Goal: Use online tool/utility: Utilize a website feature to perform a specific function

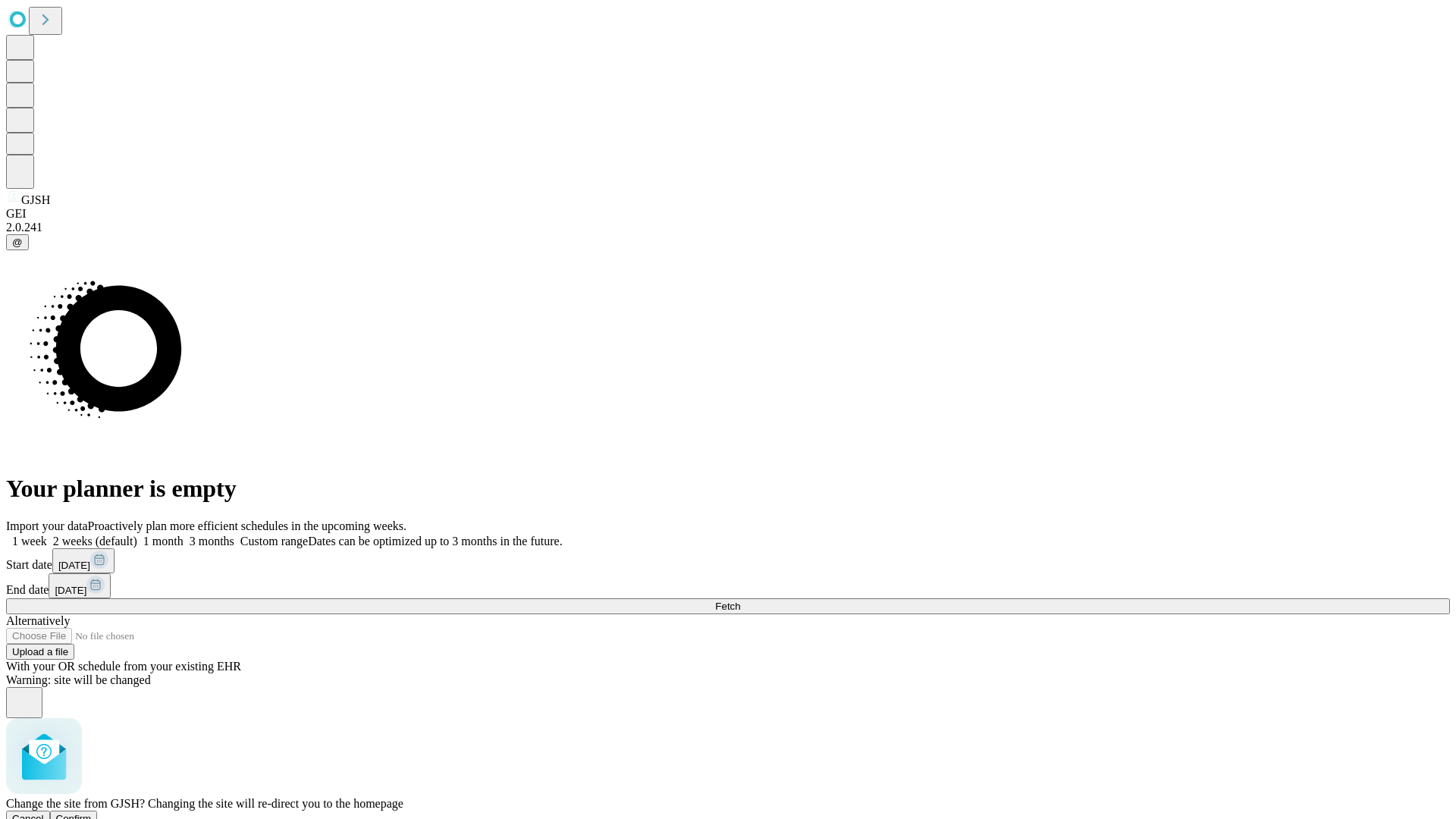
click at [92, 813] on span "Confirm" at bounding box center [74, 819] width 35 height 11
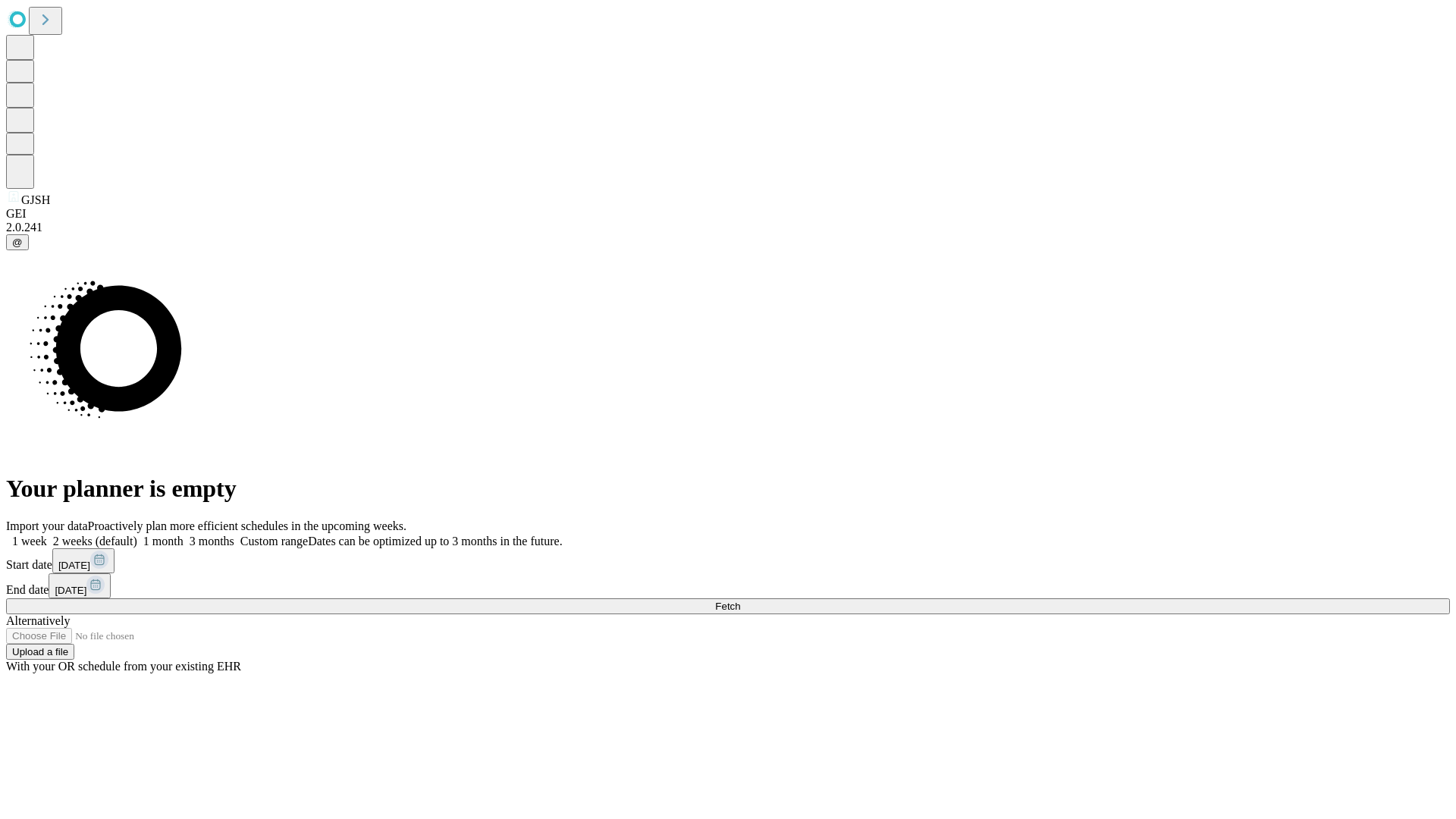
click at [137, 534] on label "2 weeks (default)" at bounding box center [92, 541] width 90 height 13
click at [740, 601] on span "Fetch" at bounding box center [727, 607] width 25 height 11
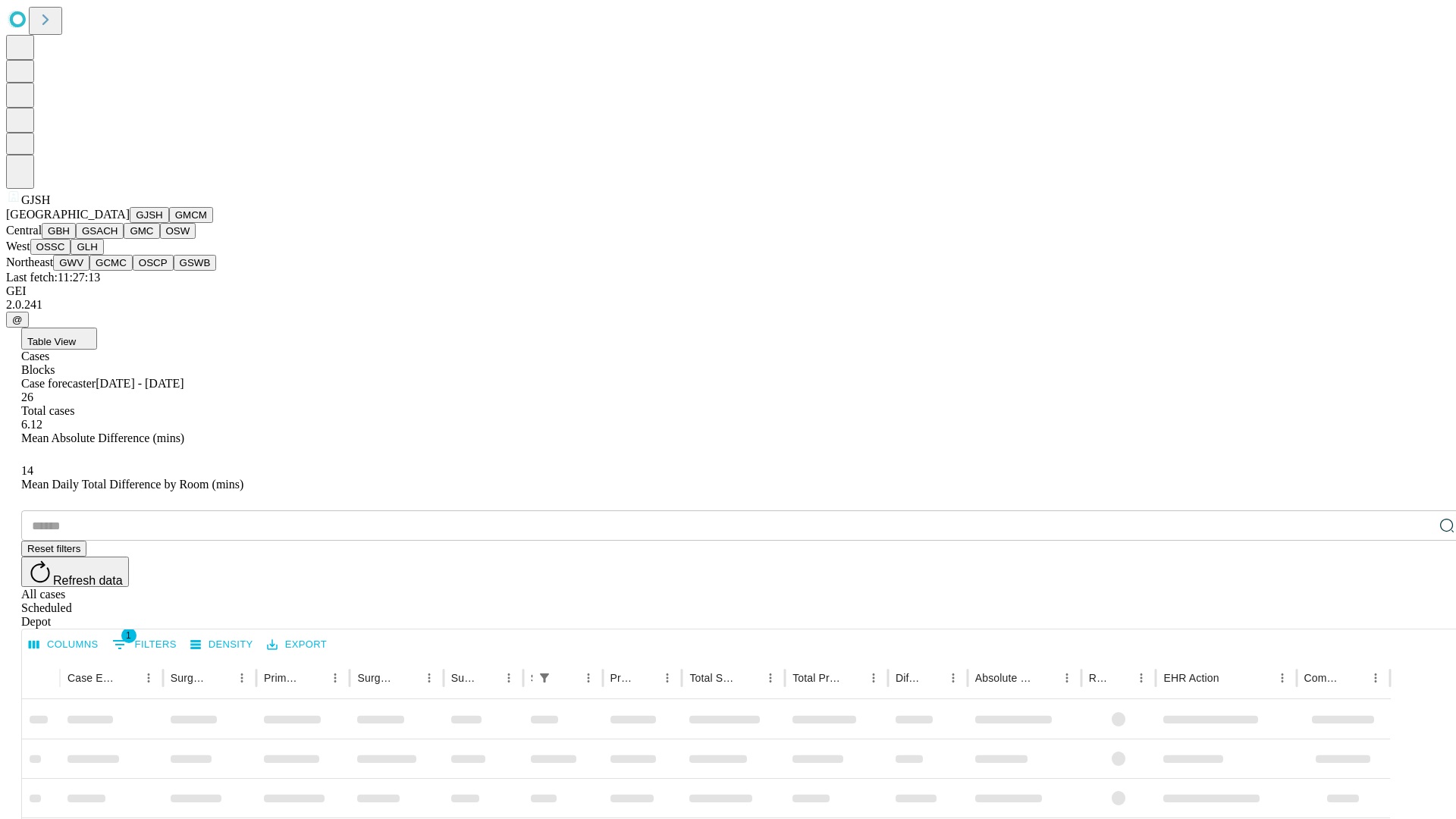
click at [170, 223] on button "GMCM" at bounding box center [191, 215] width 44 height 16
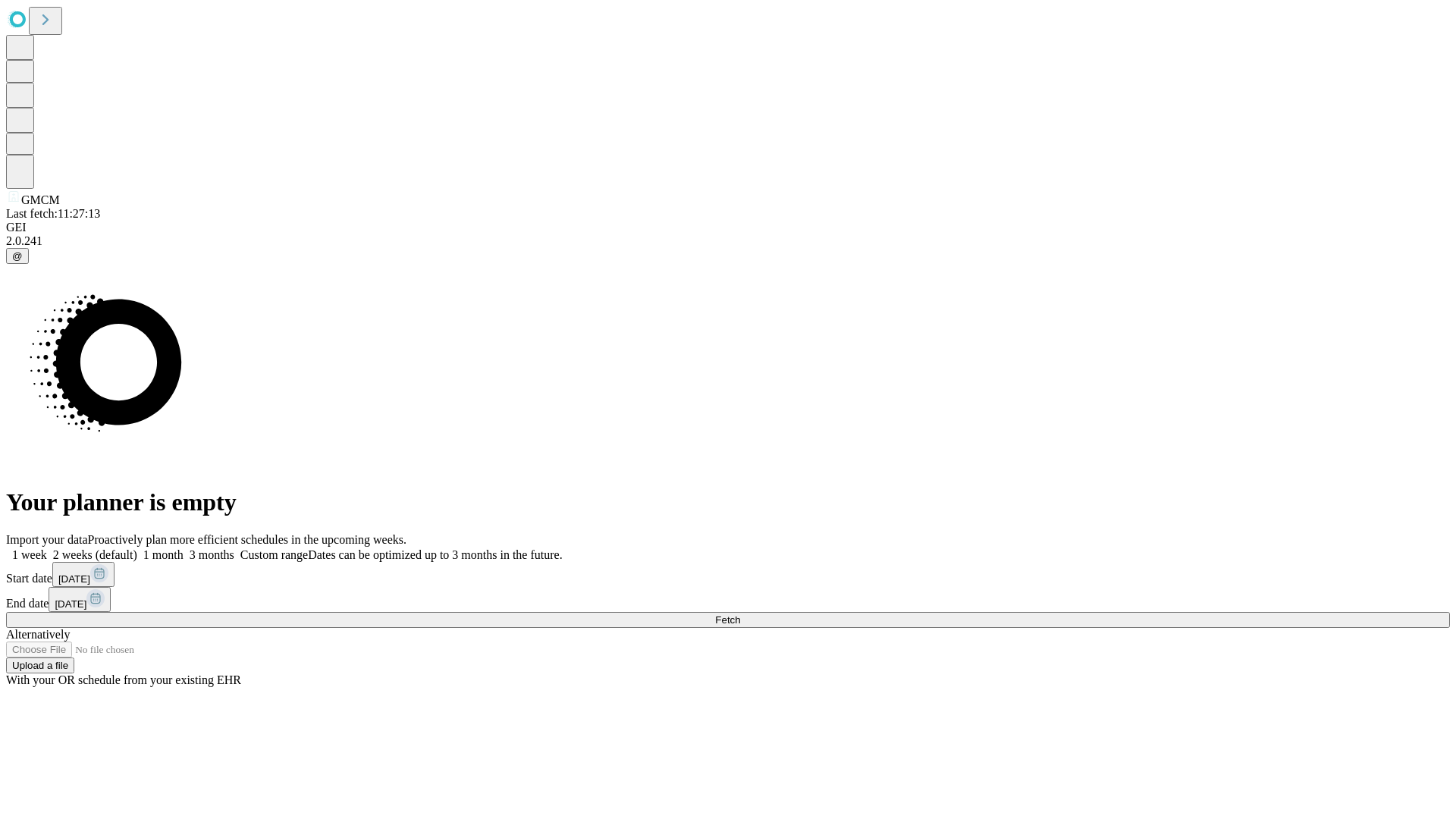
click at [137, 548] on label "2 weeks (default)" at bounding box center [92, 555] width 90 height 13
click at [740, 615] on span "Fetch" at bounding box center [727, 620] width 25 height 11
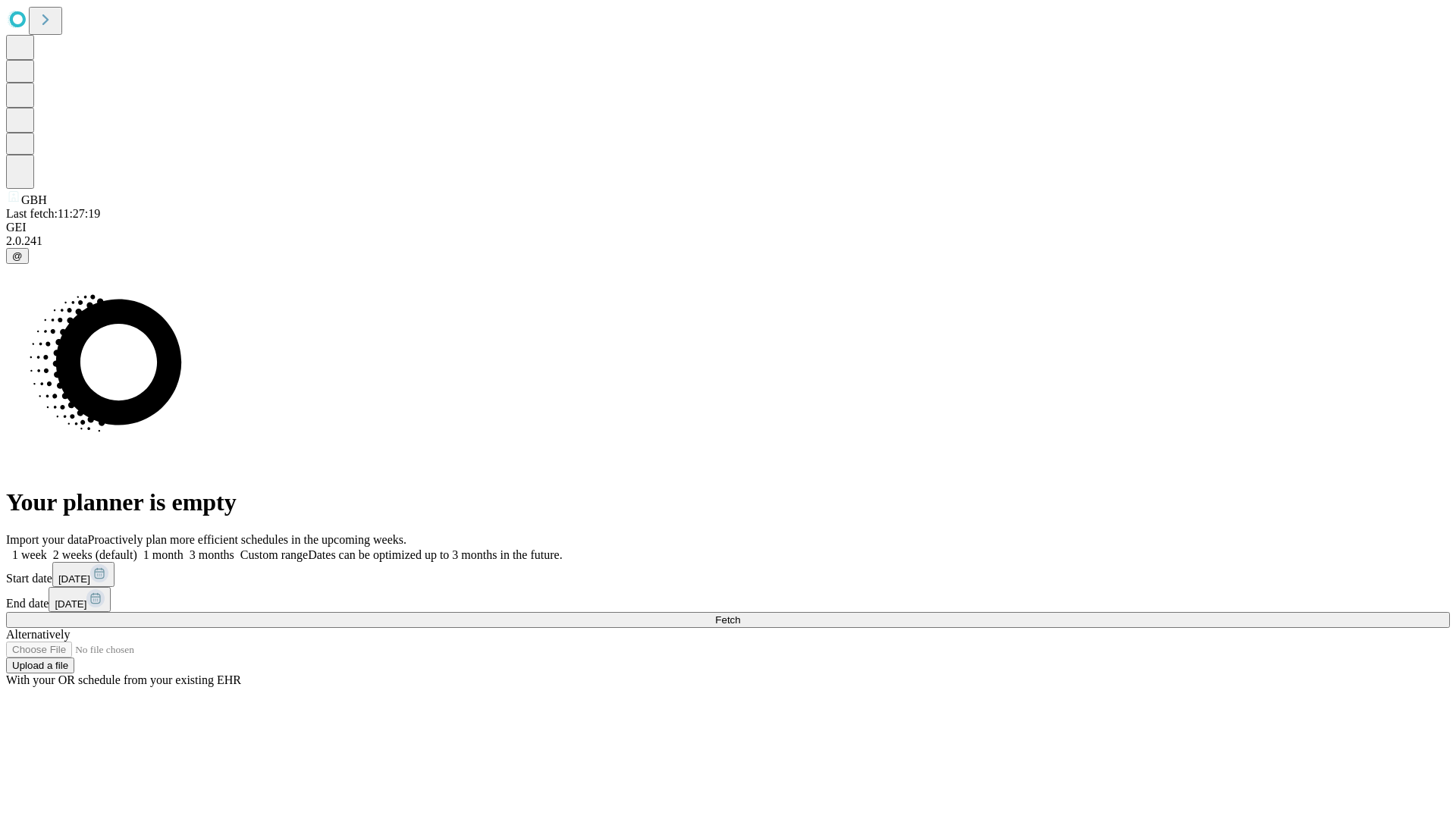
click at [137, 548] on label "2 weeks (default)" at bounding box center [92, 555] width 90 height 13
click at [740, 615] on span "Fetch" at bounding box center [727, 620] width 25 height 11
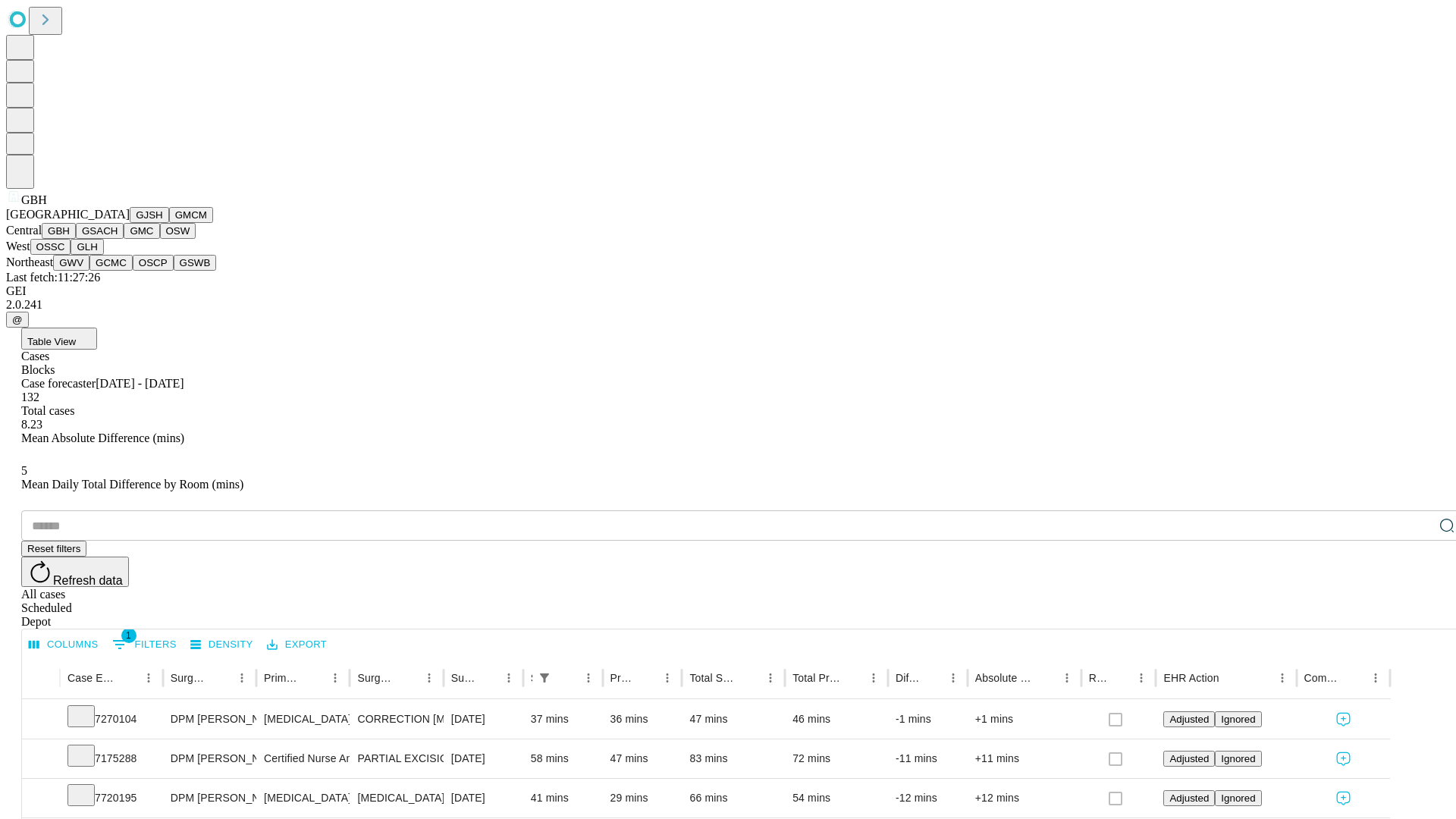
click at [117, 239] on button "GSACH" at bounding box center [99, 231] width 47 height 16
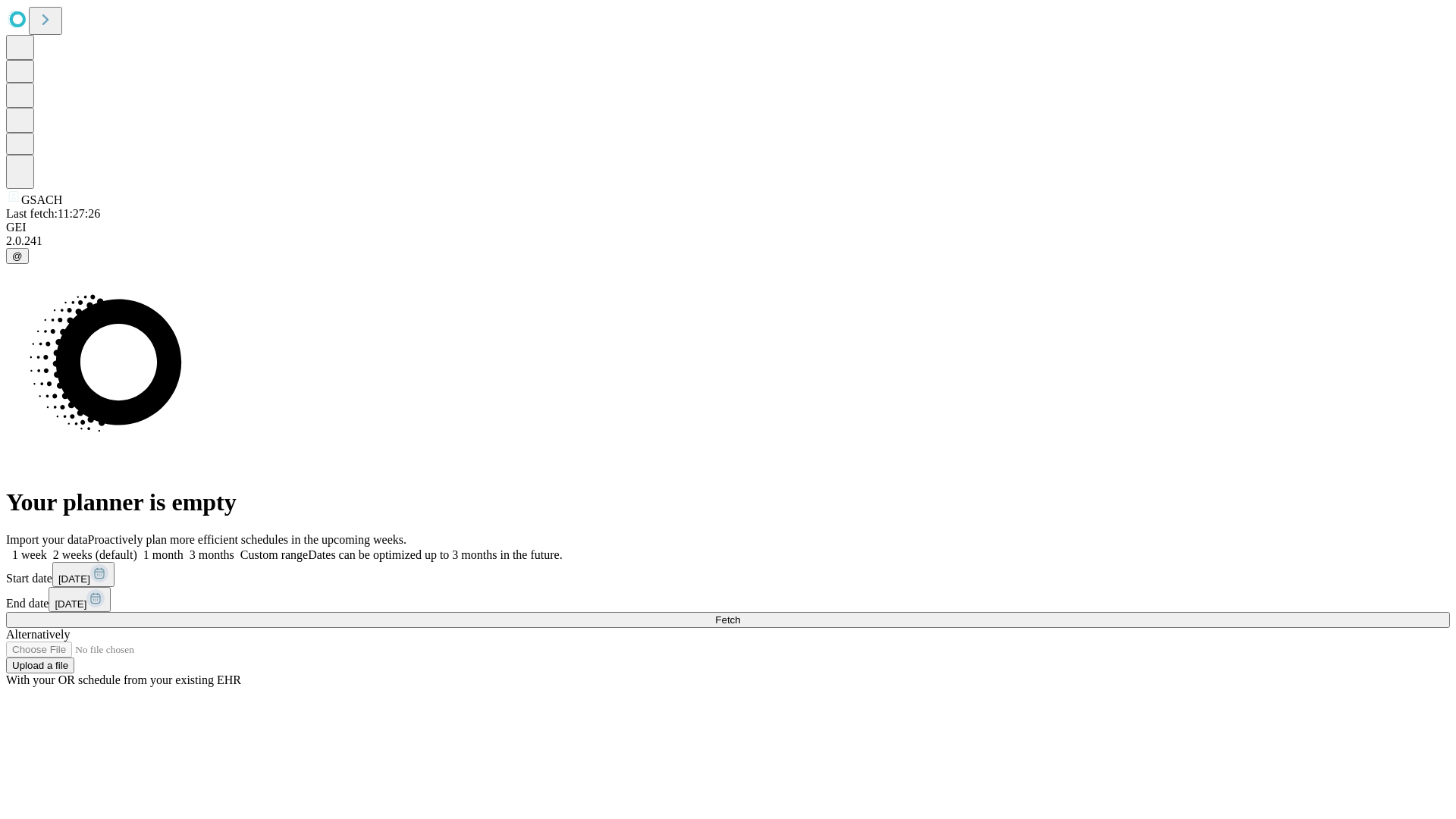
click at [137, 548] on label "2 weeks (default)" at bounding box center [92, 555] width 90 height 13
click at [740, 615] on span "Fetch" at bounding box center [727, 620] width 25 height 11
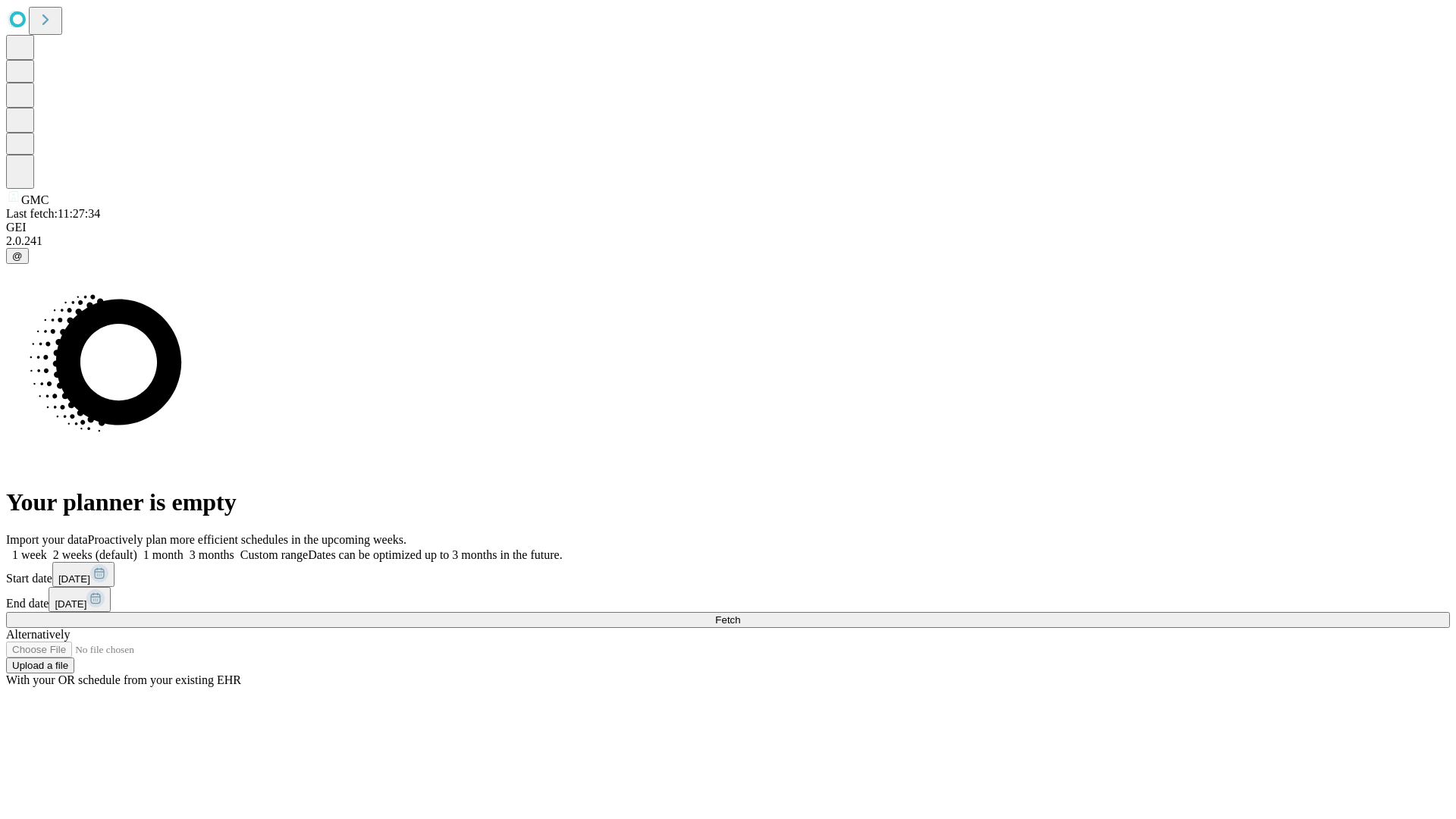
click at [137, 548] on label "2 weeks (default)" at bounding box center [92, 555] width 90 height 13
click at [740, 615] on span "Fetch" at bounding box center [727, 620] width 25 height 11
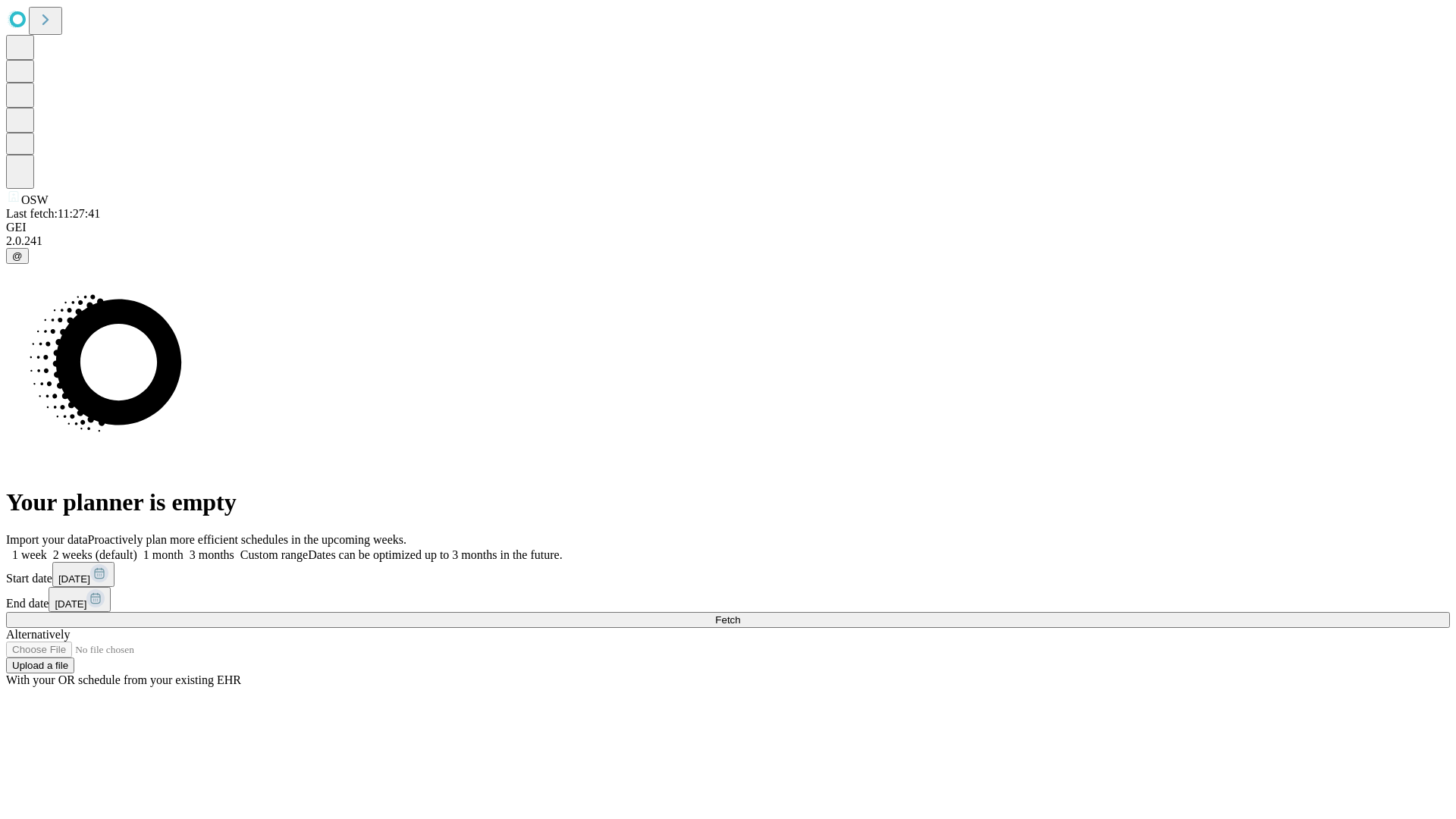
click at [137, 548] on label "2 weeks (default)" at bounding box center [92, 555] width 90 height 13
click at [740, 615] on span "Fetch" at bounding box center [727, 620] width 25 height 11
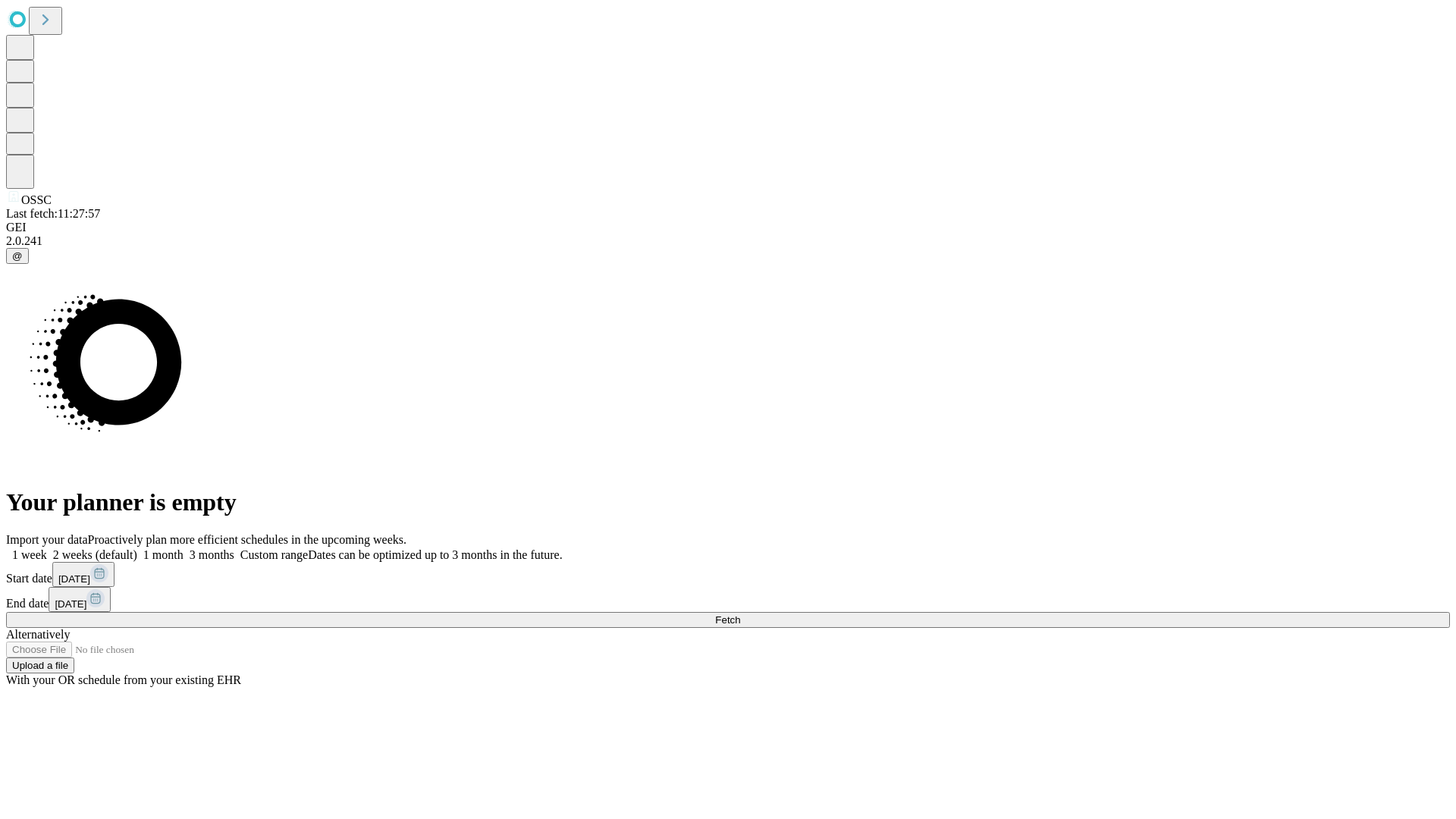
click at [137, 548] on label "2 weeks (default)" at bounding box center [92, 555] width 90 height 13
click at [740, 615] on span "Fetch" at bounding box center [727, 620] width 25 height 11
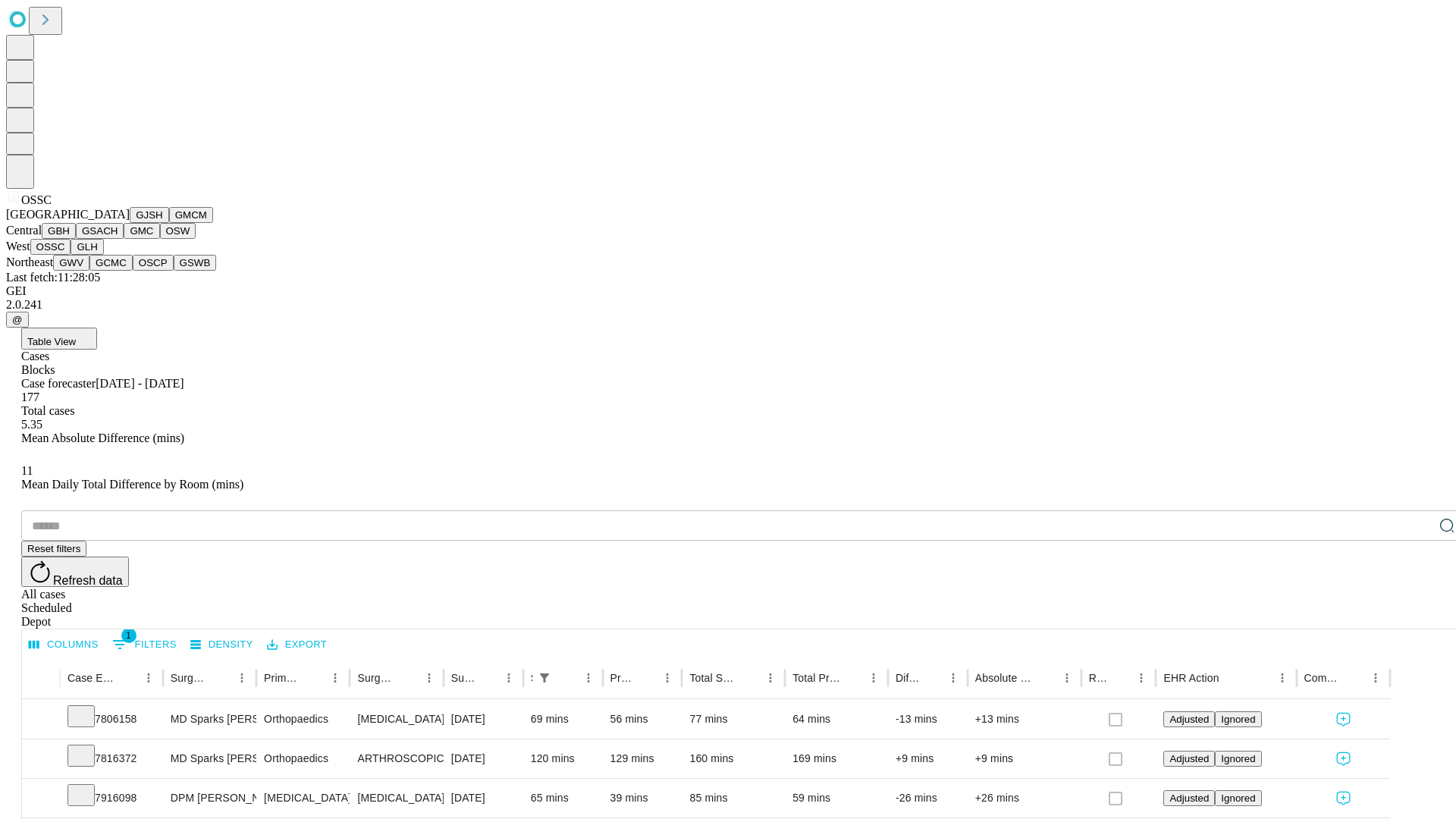
click at [103, 255] on button "GLH" at bounding box center [87, 247] width 33 height 16
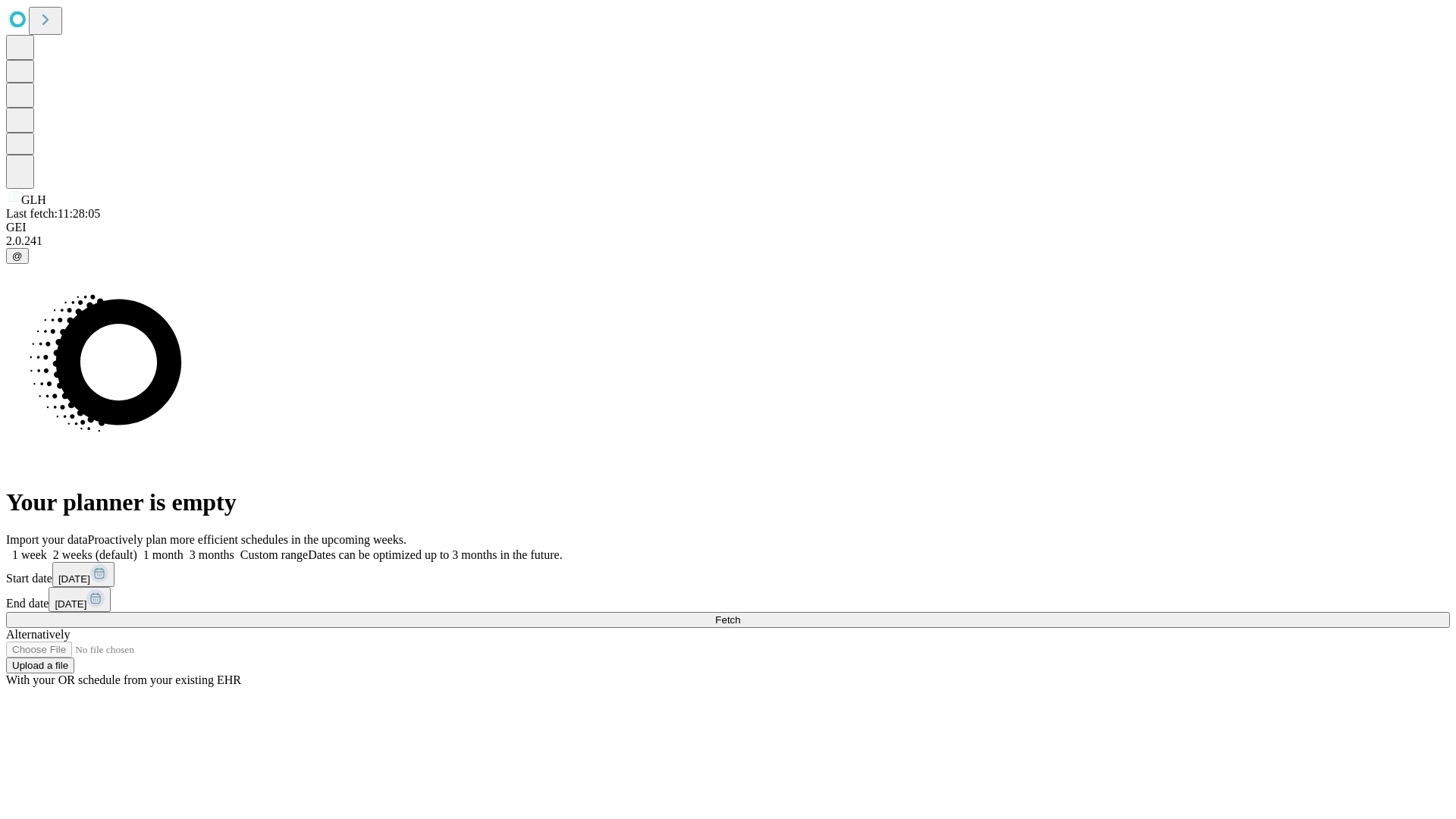
click at [137, 548] on label "2 weeks (default)" at bounding box center [92, 555] width 90 height 13
click at [740, 615] on span "Fetch" at bounding box center [727, 620] width 25 height 11
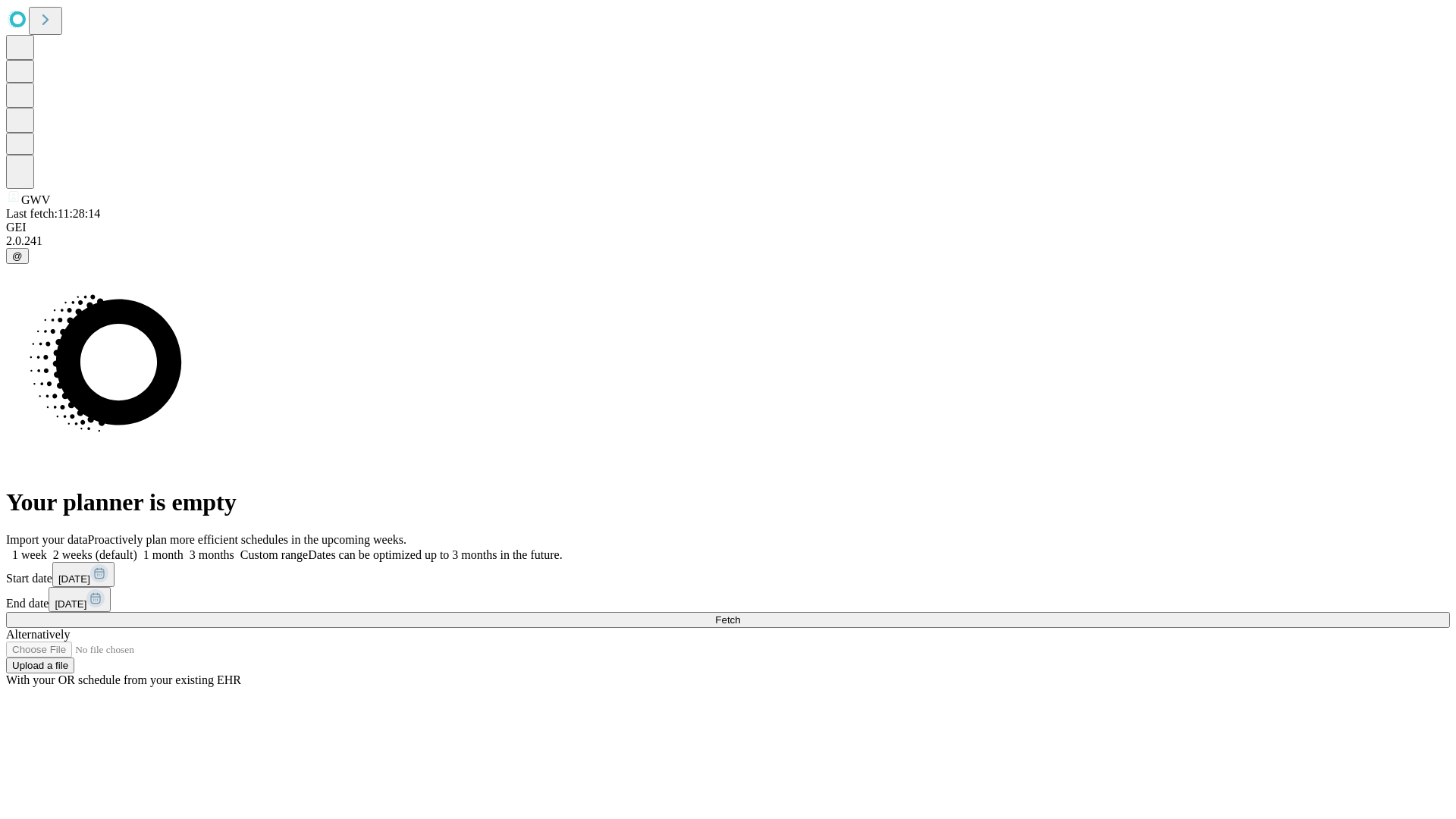
click at [740, 615] on span "Fetch" at bounding box center [727, 620] width 25 height 11
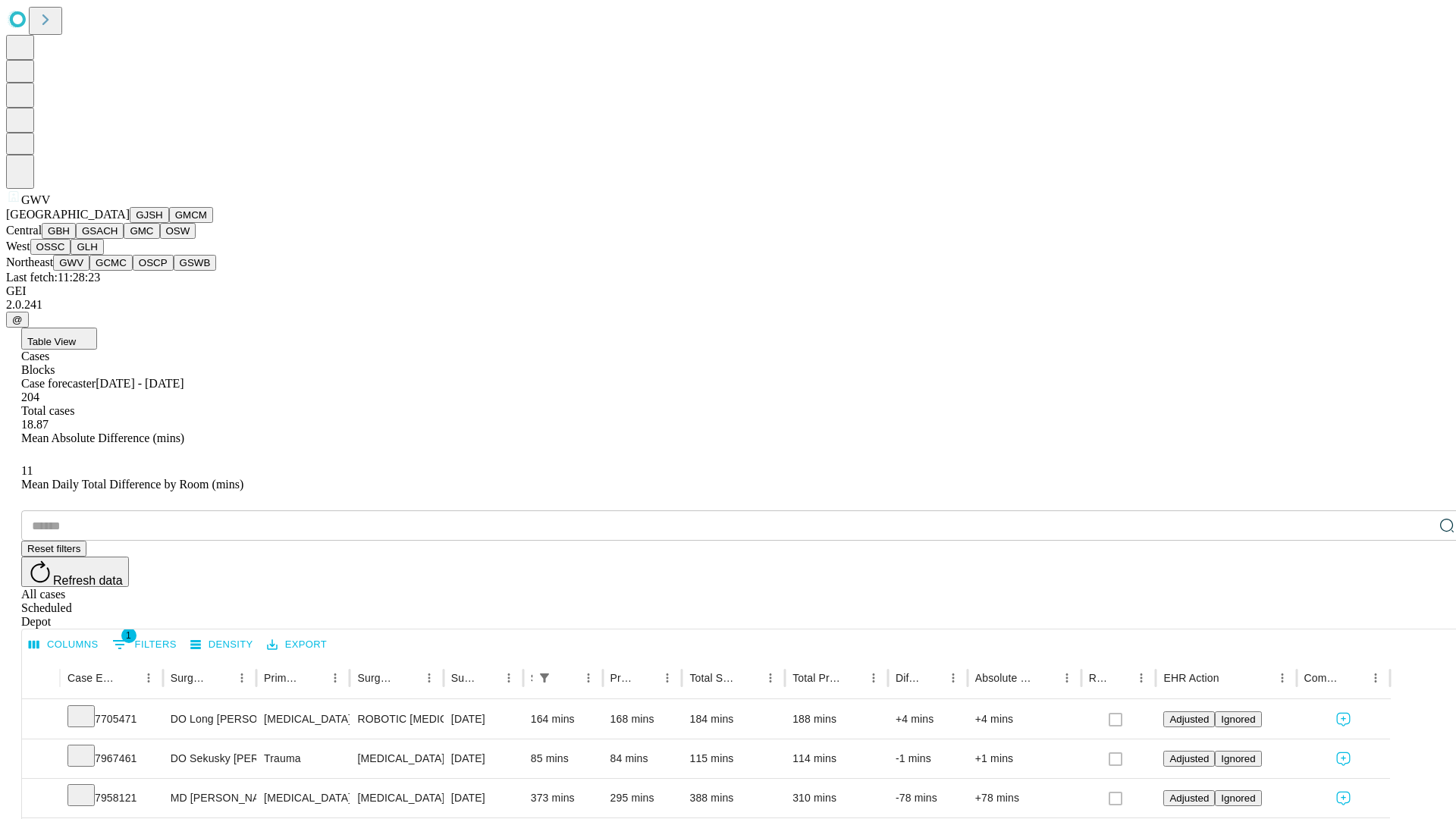
click at [117, 271] on button "GCMC" at bounding box center [111, 263] width 43 height 16
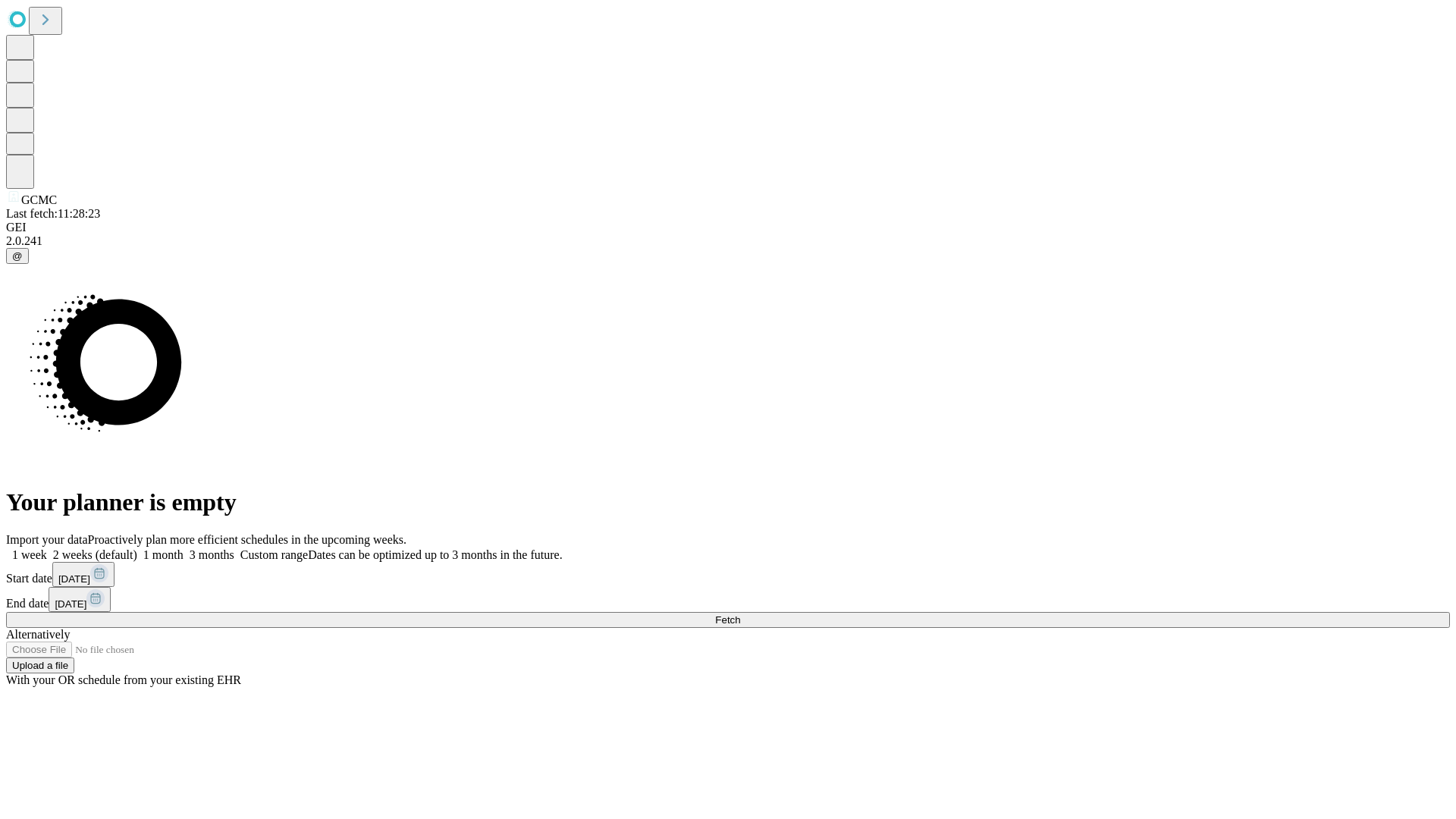
click at [137, 548] on label "2 weeks (default)" at bounding box center [92, 555] width 90 height 13
click at [740, 615] on span "Fetch" at bounding box center [727, 620] width 25 height 11
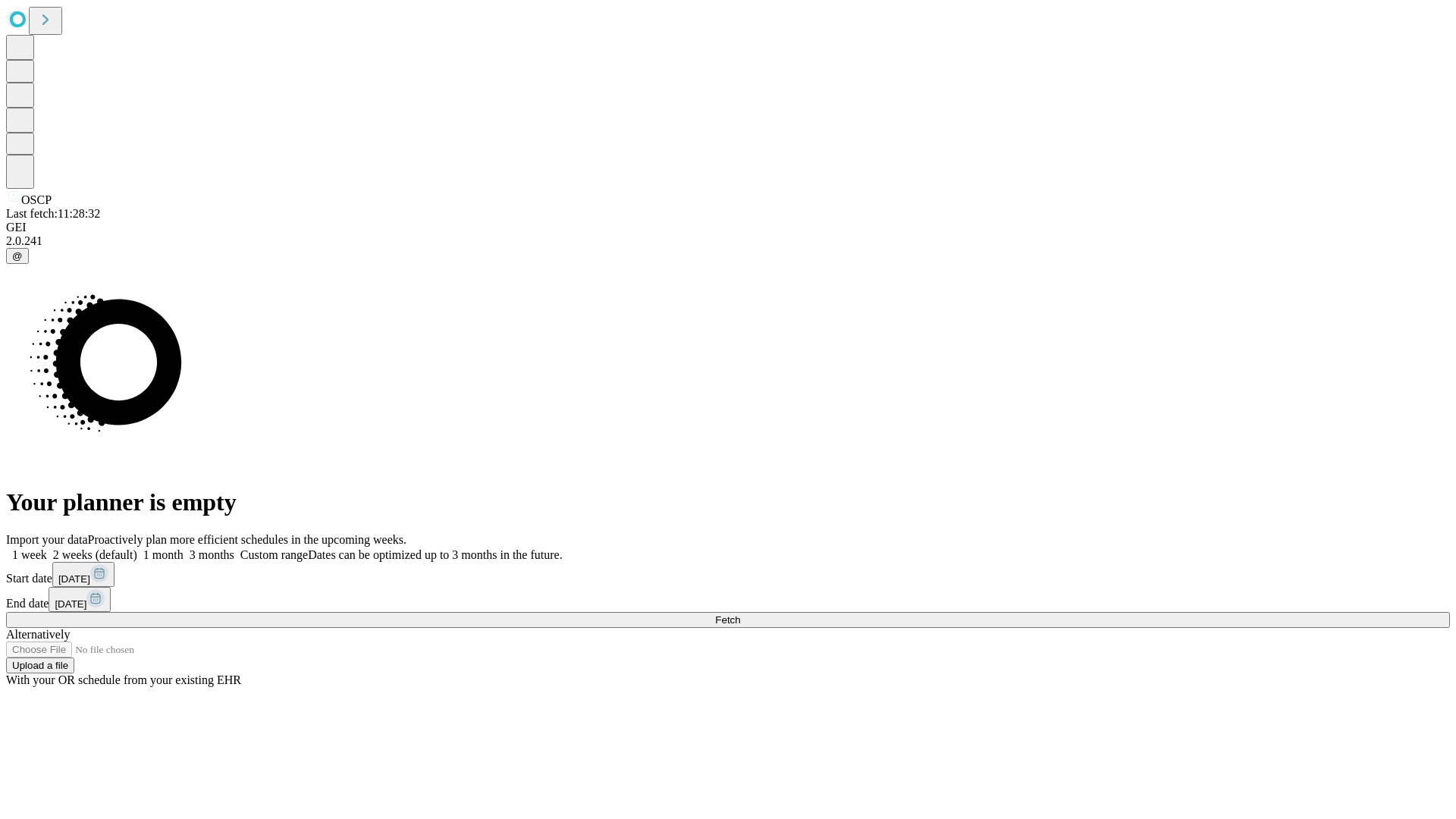
click at [137, 548] on label "2 weeks (default)" at bounding box center [92, 555] width 90 height 13
click at [740, 615] on span "Fetch" at bounding box center [727, 620] width 25 height 11
